Goal: Information Seeking & Learning: Learn about a topic

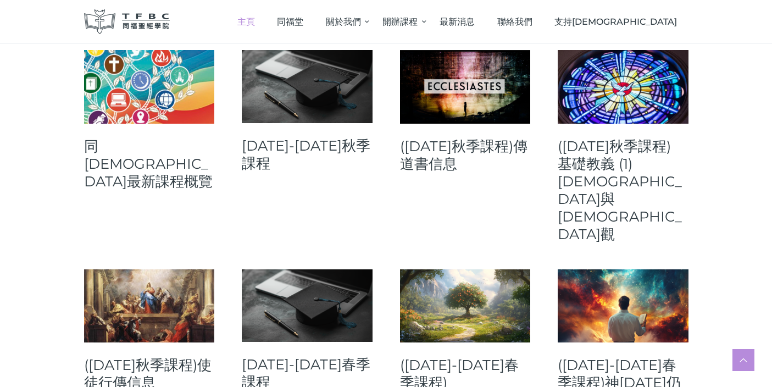
scroll to position [471, 0]
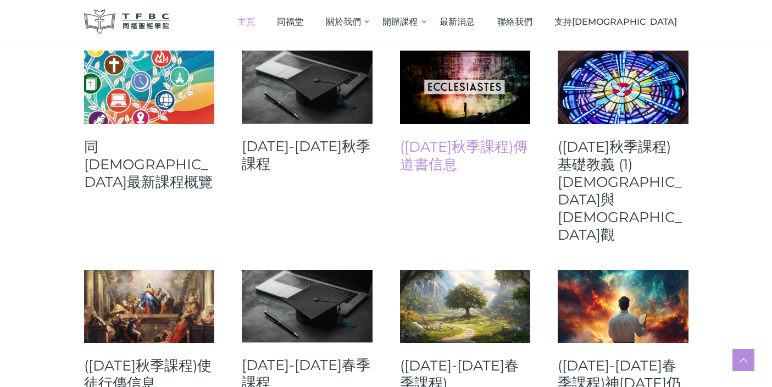
click at [458, 143] on link "([DATE]秋季課程)傳道書信息" at bounding box center [465, 155] width 131 height 35
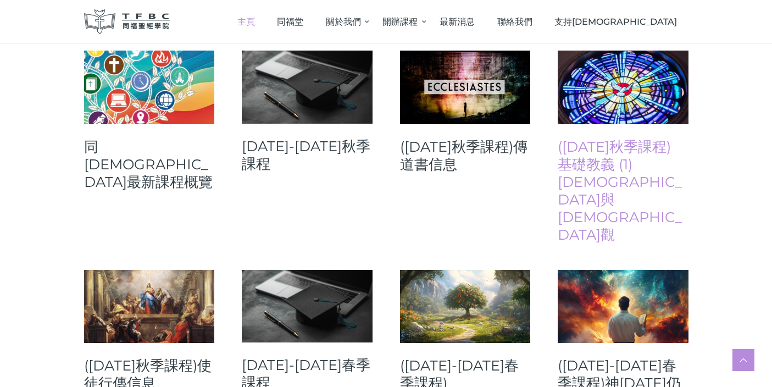
click at [615, 161] on link "([DATE]秋季課程) 基礎教義 (1) [DEMOGRAPHIC_DATA]與[DEMOGRAPHIC_DATA]觀" at bounding box center [623, 191] width 131 height 106
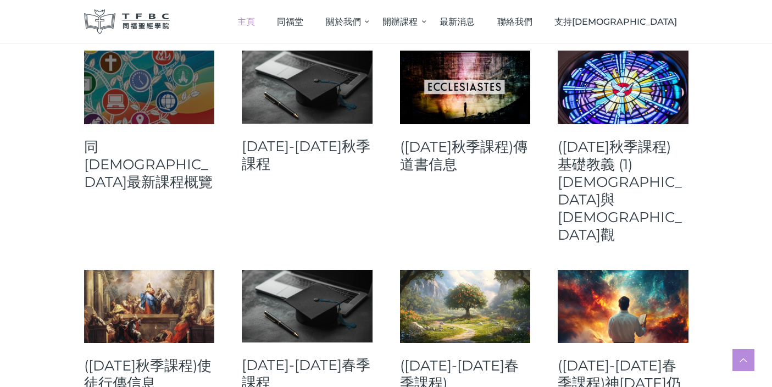
click at [148, 81] on link at bounding box center [149, 88] width 131 height 74
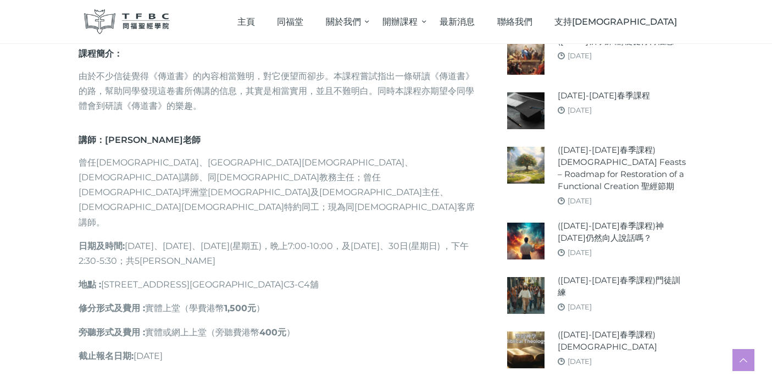
scroll to position [450, 0]
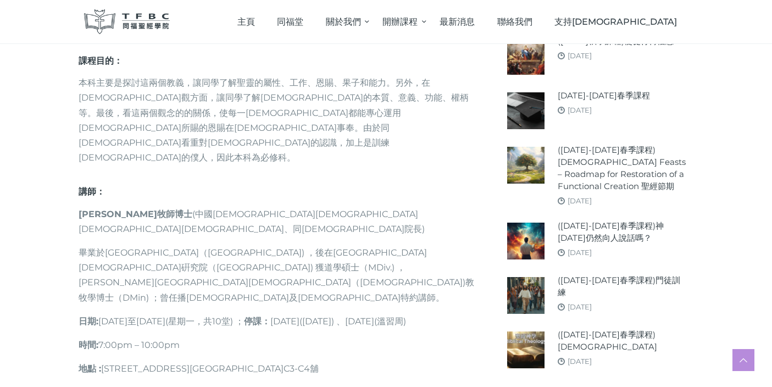
scroll to position [502, 0]
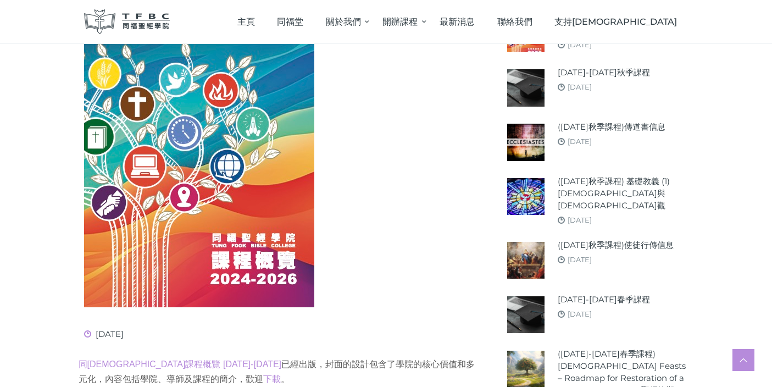
scroll to position [206, 0]
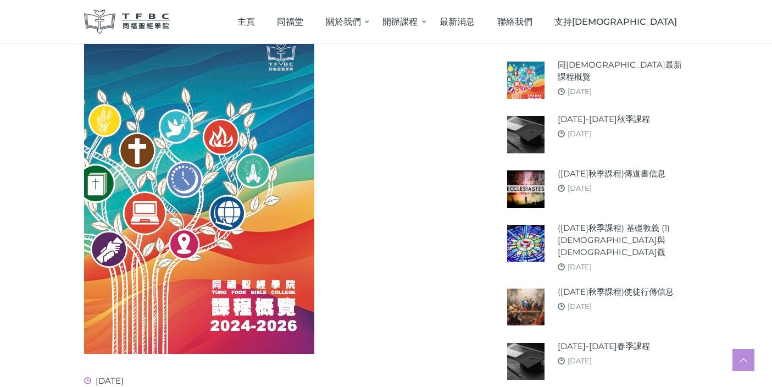
click at [235, 308] on img at bounding box center [199, 190] width 230 height 327
click at [421, 224] on div at bounding box center [277, 190] width 386 height 327
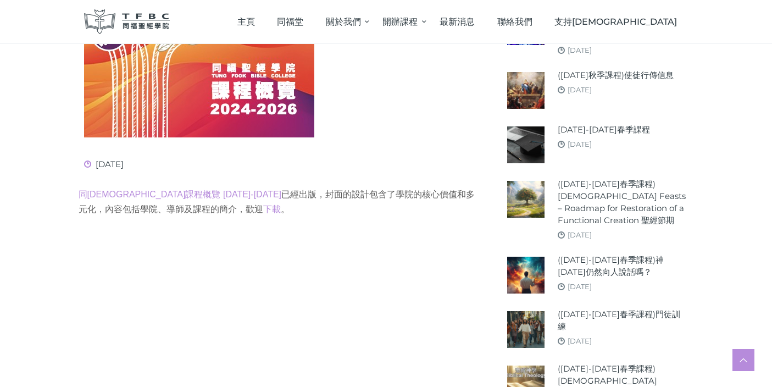
scroll to position [489, 0]
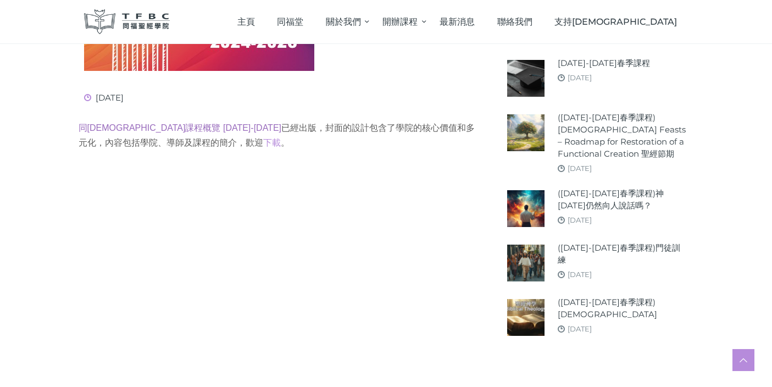
click at [193, 129] on link "同福聖經學院課程概覽 2024-2026" at bounding box center [180, 127] width 203 height 9
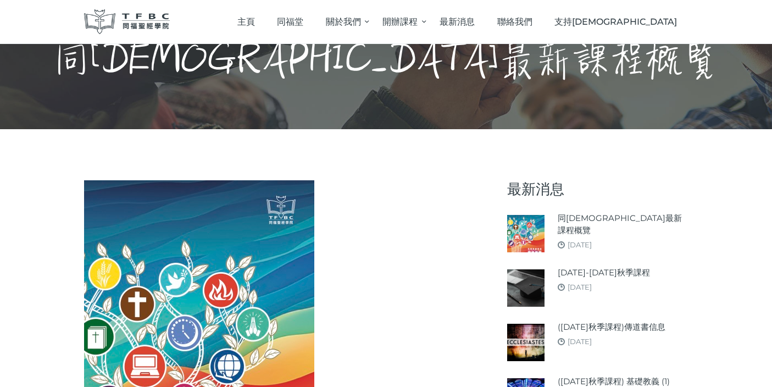
scroll to position [54, 0]
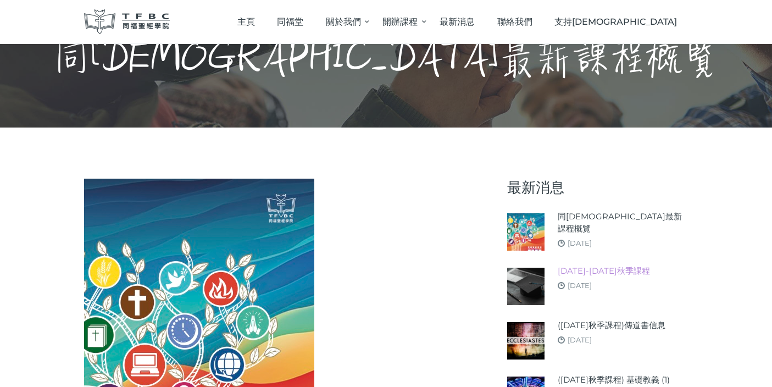
click at [579, 272] on link "[DATE]-[DATE]秋季課程" at bounding box center [604, 271] width 92 height 12
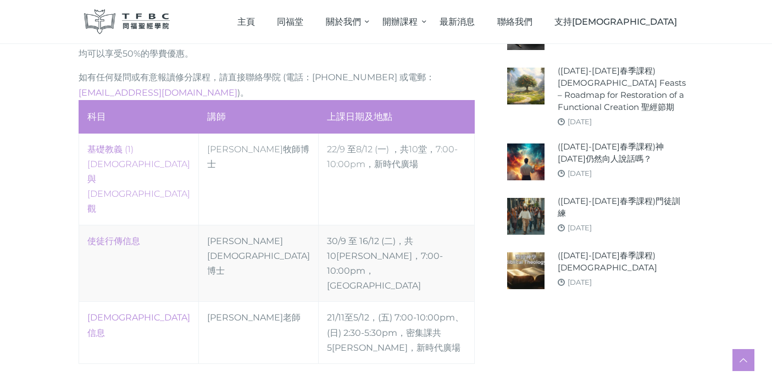
scroll to position [536, 0]
click at [383, 224] on td "30/9 至 16/12 (二)，共10堂 ，7:00-10:00pm，高威樓C Hall" at bounding box center [396, 262] width 157 height 77
click at [112, 235] on link "使徒行傳信息" at bounding box center [113, 240] width 53 height 10
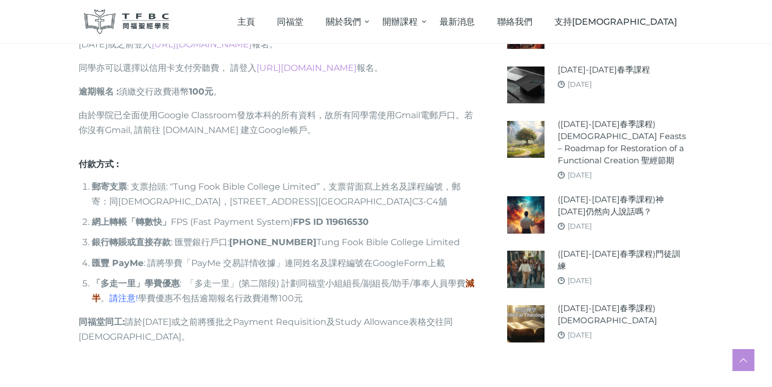
scroll to position [1043, 0]
